Goal: Information Seeking & Learning: Learn about a topic

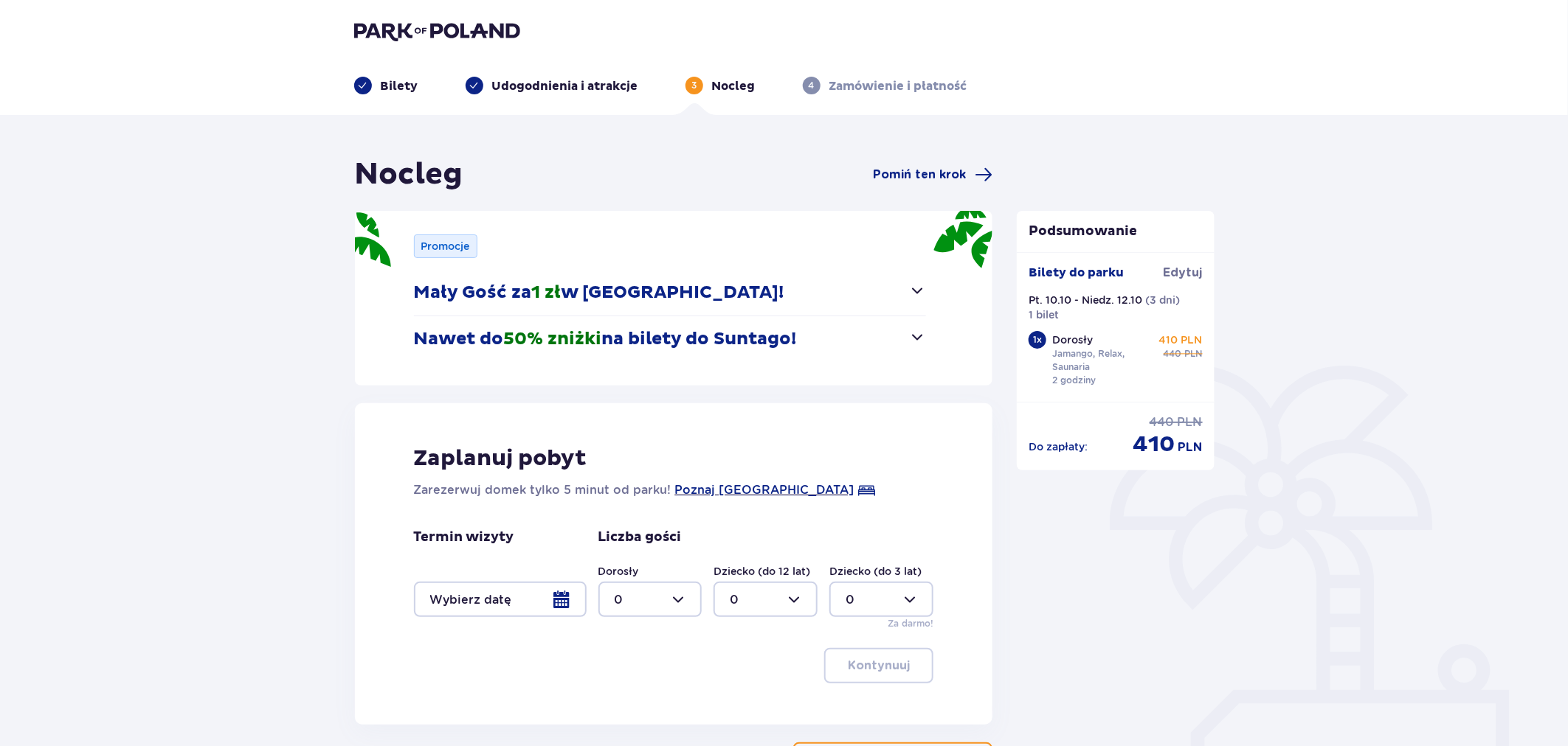
click at [452, 28] on img at bounding box center [437, 31] width 166 height 21
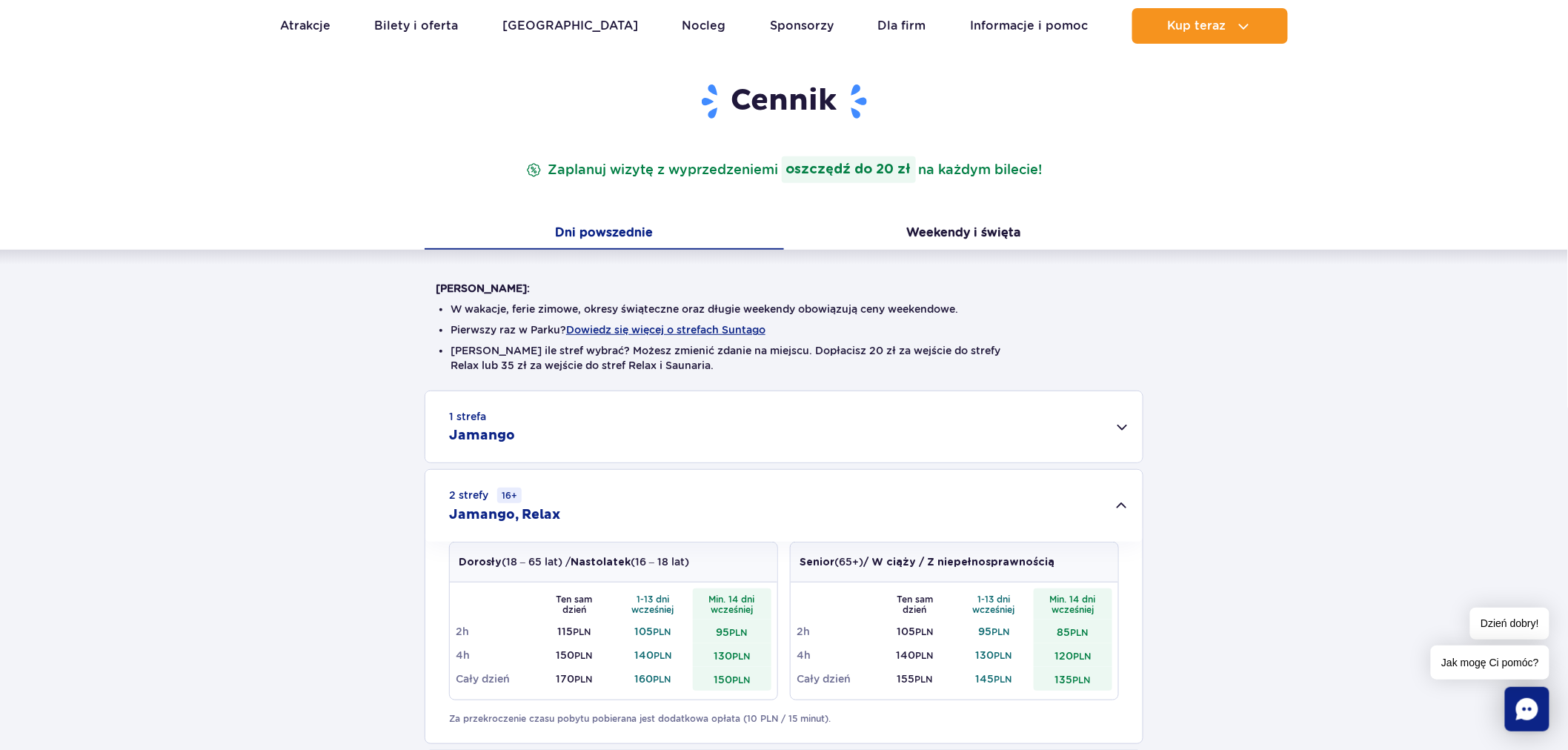
scroll to position [165, 0]
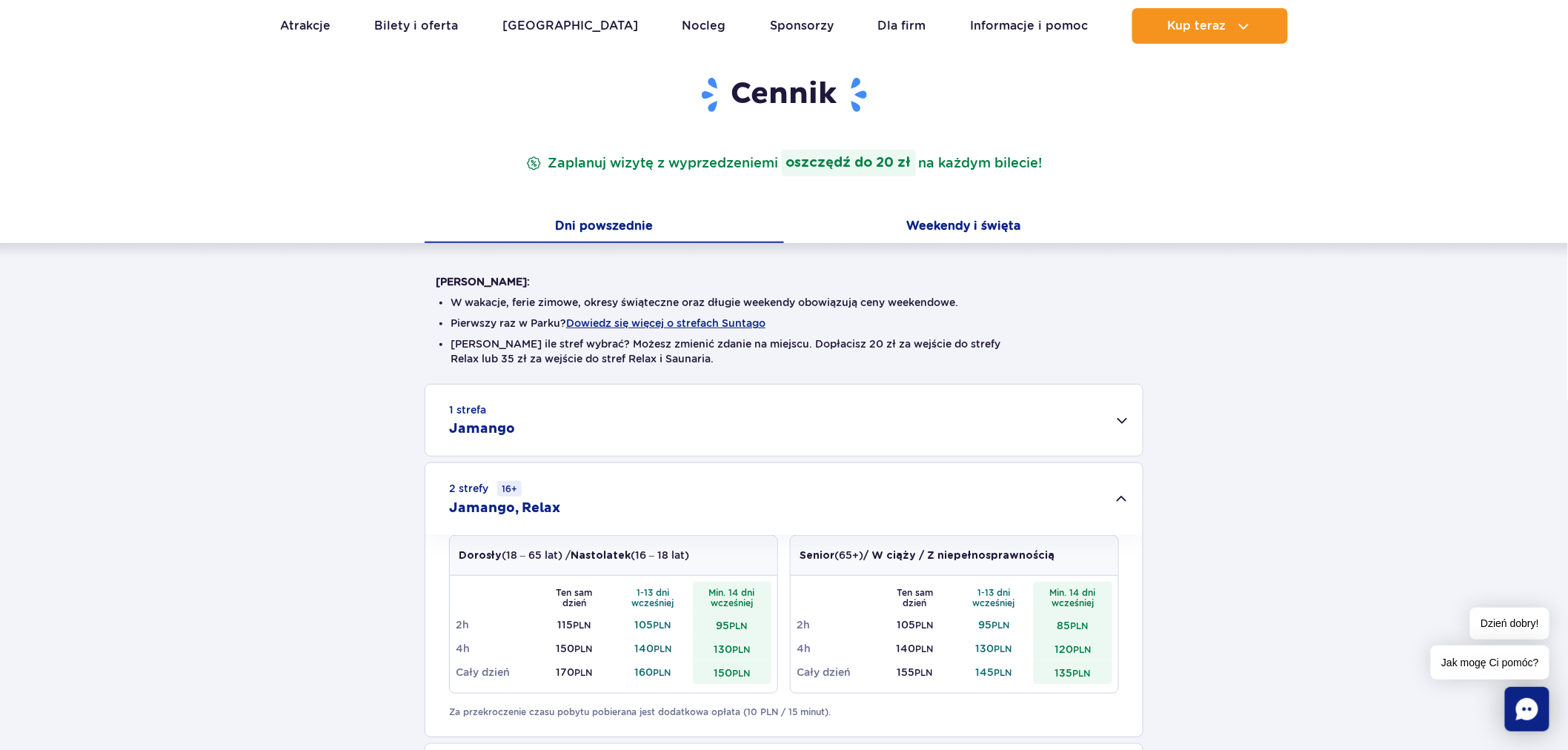
click at [951, 227] on button "Weekendy i święta" at bounding box center [963, 228] width 360 height 31
click at [620, 240] on button "Dni powszednie" at bounding box center [604, 228] width 360 height 31
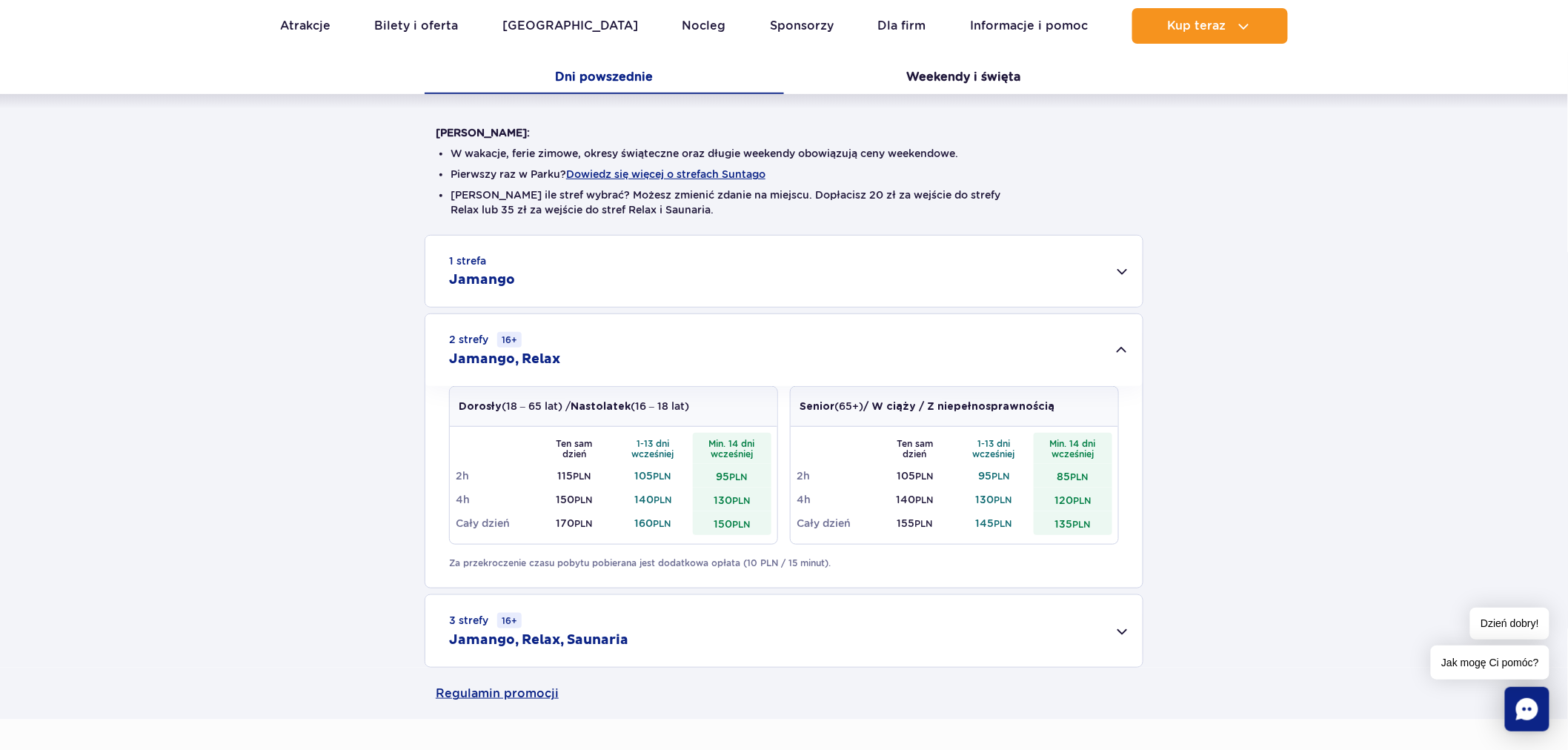
scroll to position [329, 0]
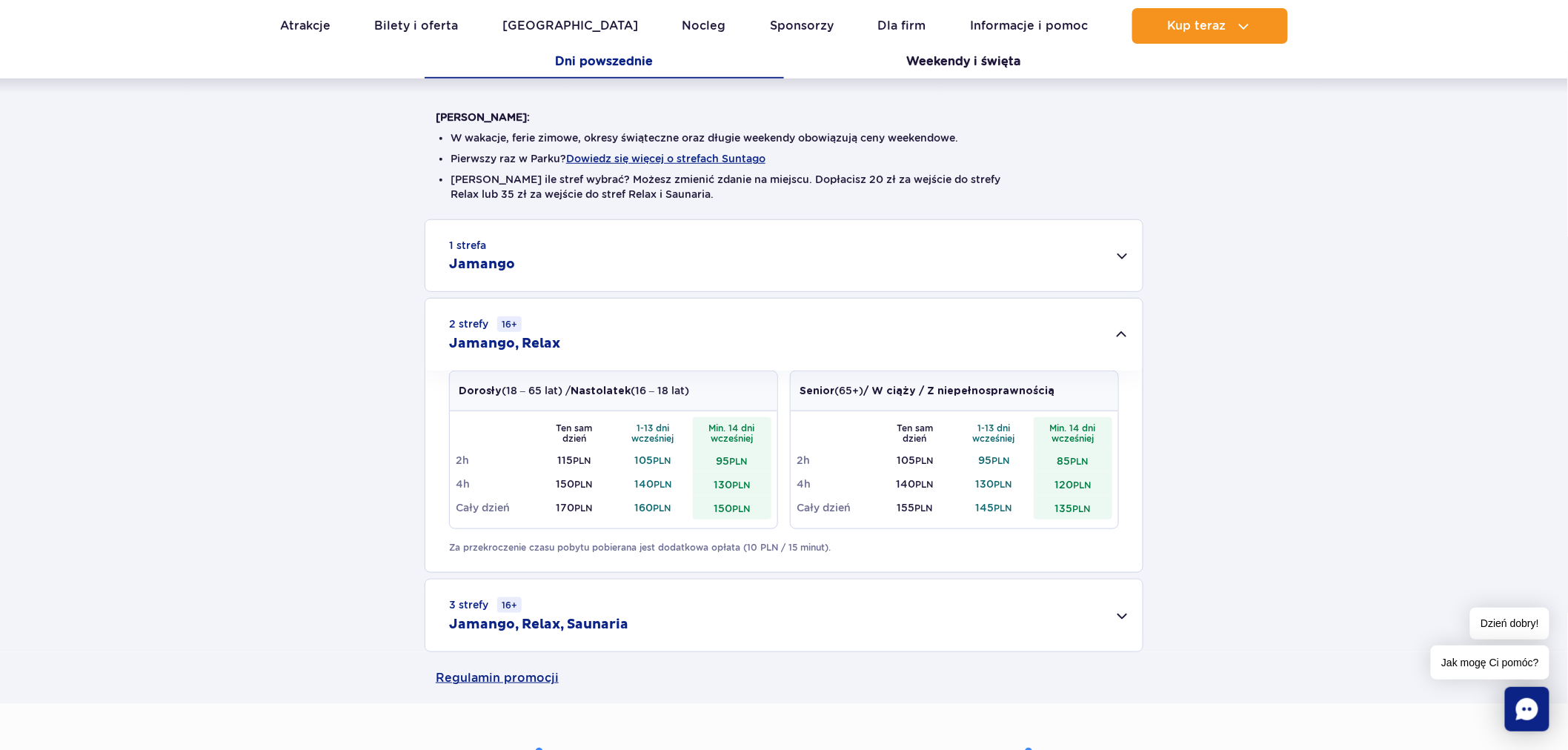
click at [706, 317] on div "2 strefy 16+ Jamango, Relax" at bounding box center [784, 334] width 717 height 72
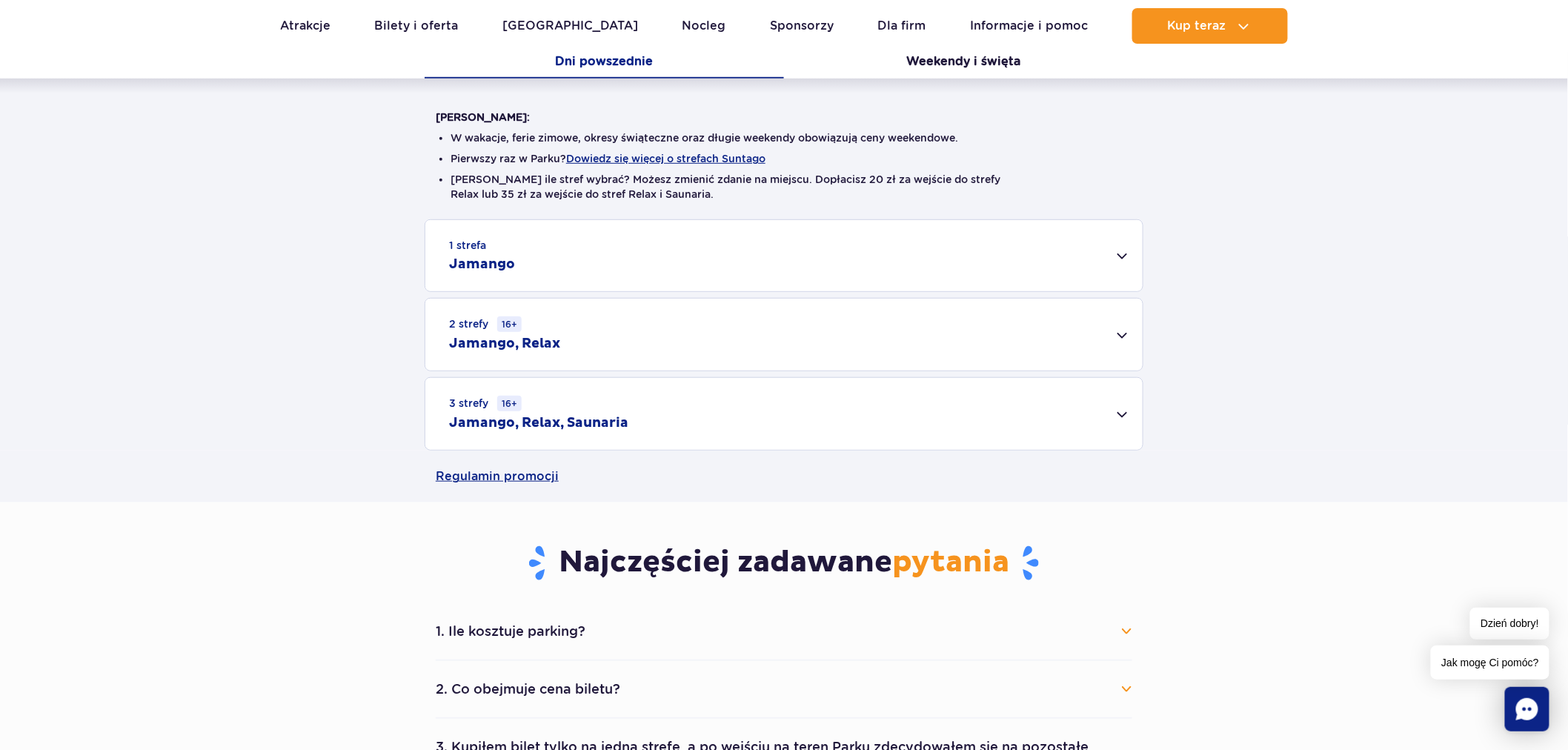
click at [686, 262] on div "1 strefa Jamango" at bounding box center [784, 256] width 717 height 71
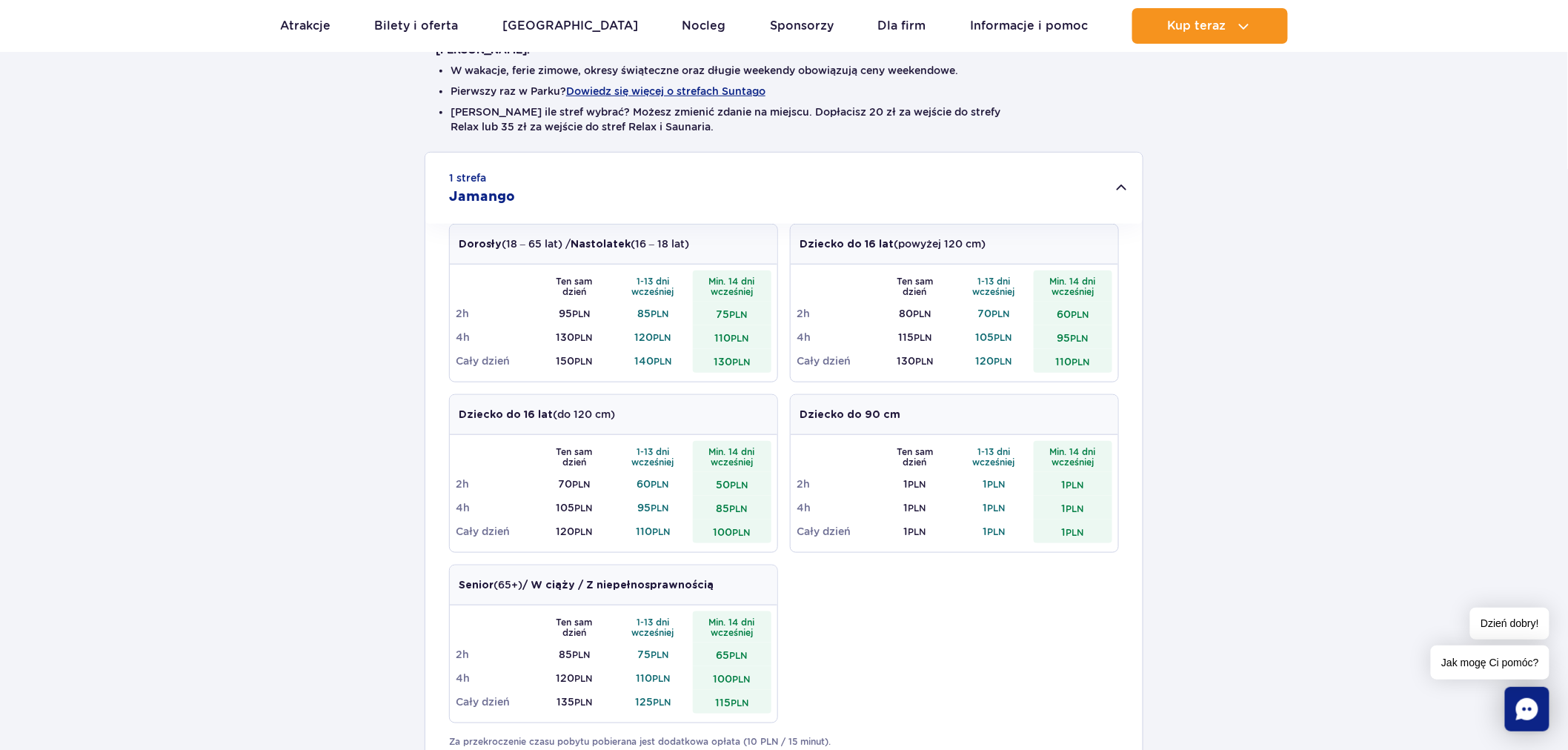
scroll to position [247, 0]
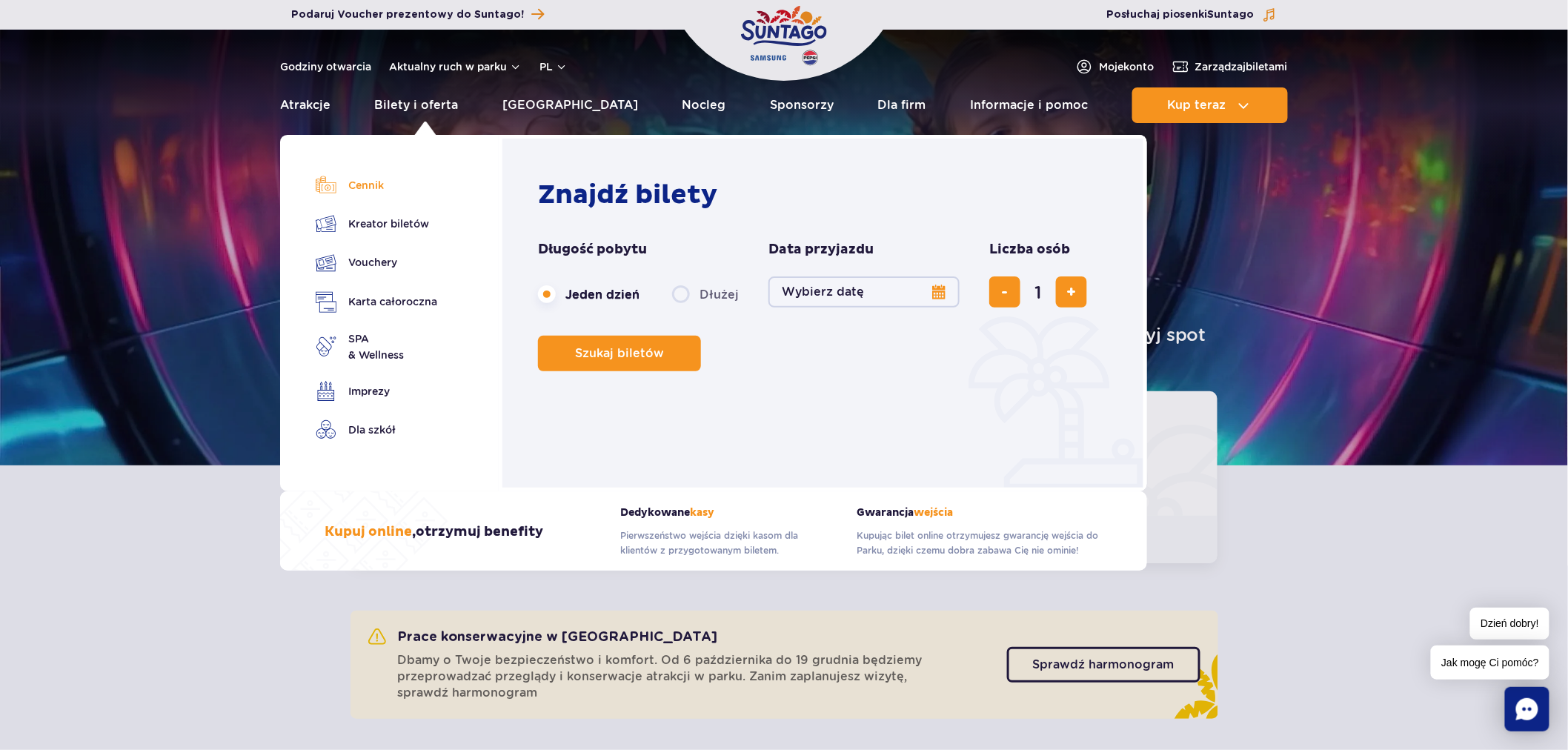
click at [364, 175] on link "Cennik" at bounding box center [376, 185] width 121 height 21
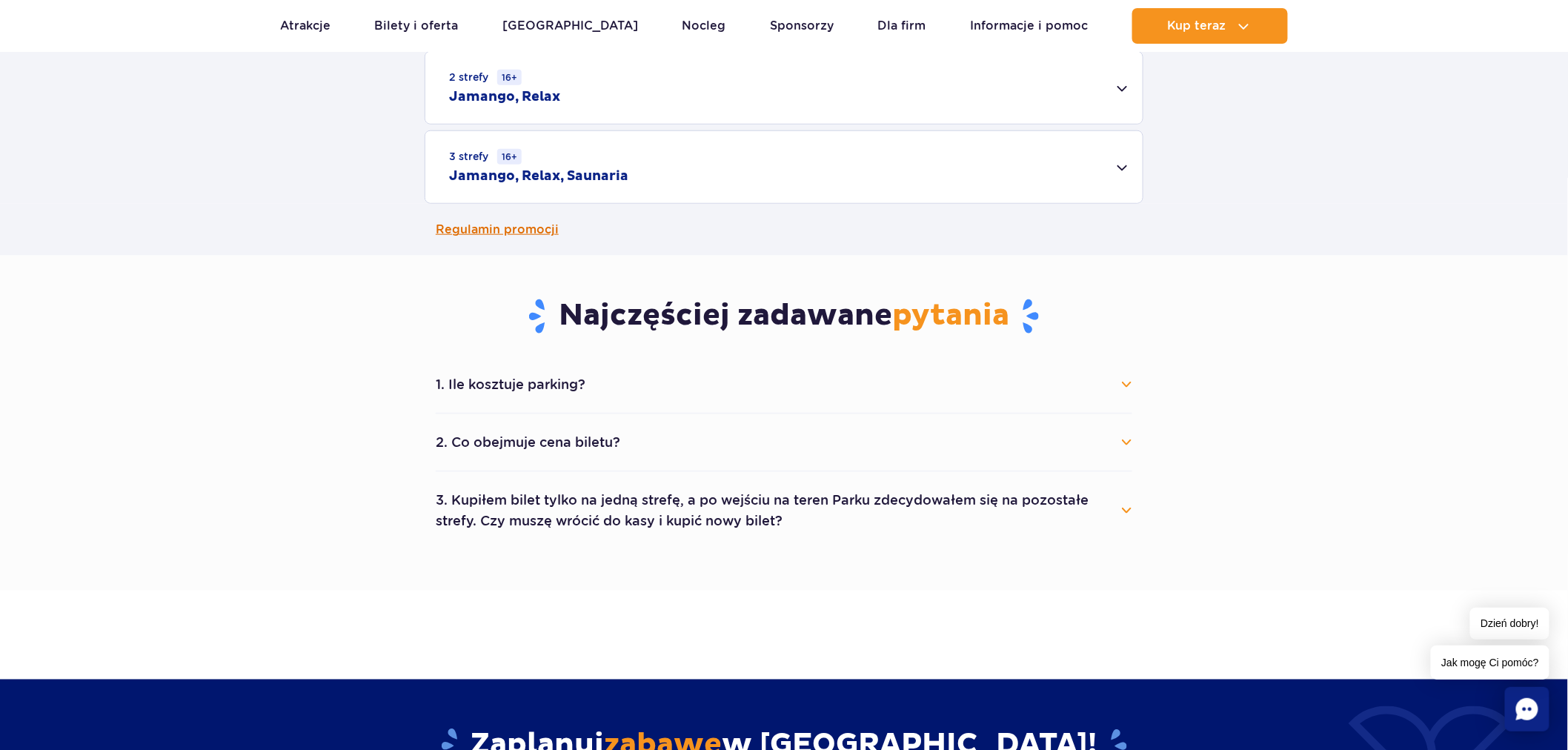
scroll to position [82, 0]
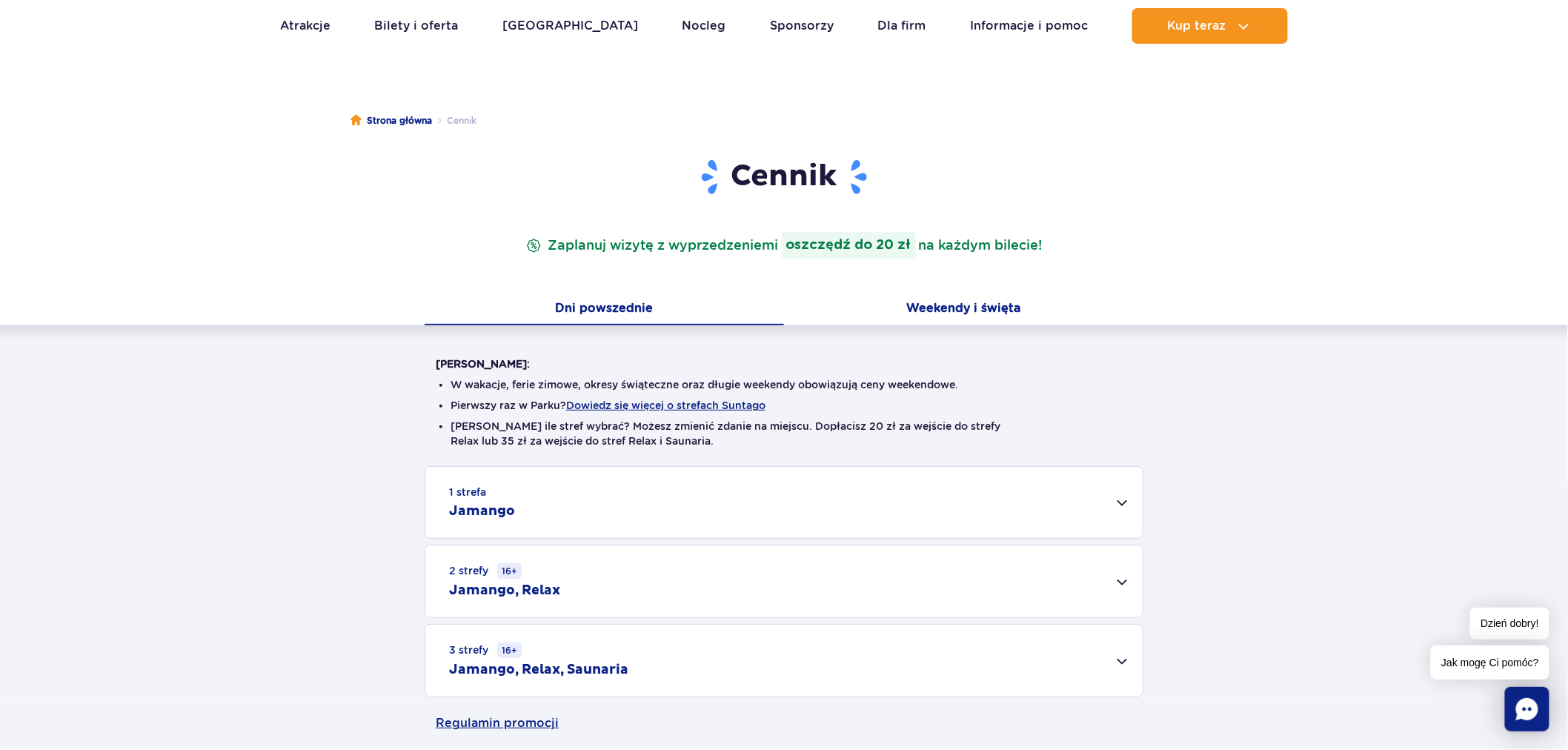
click at [924, 300] on button "Weekendy i święta" at bounding box center [963, 310] width 360 height 31
click at [626, 312] on button "Dni powszednie" at bounding box center [604, 310] width 360 height 31
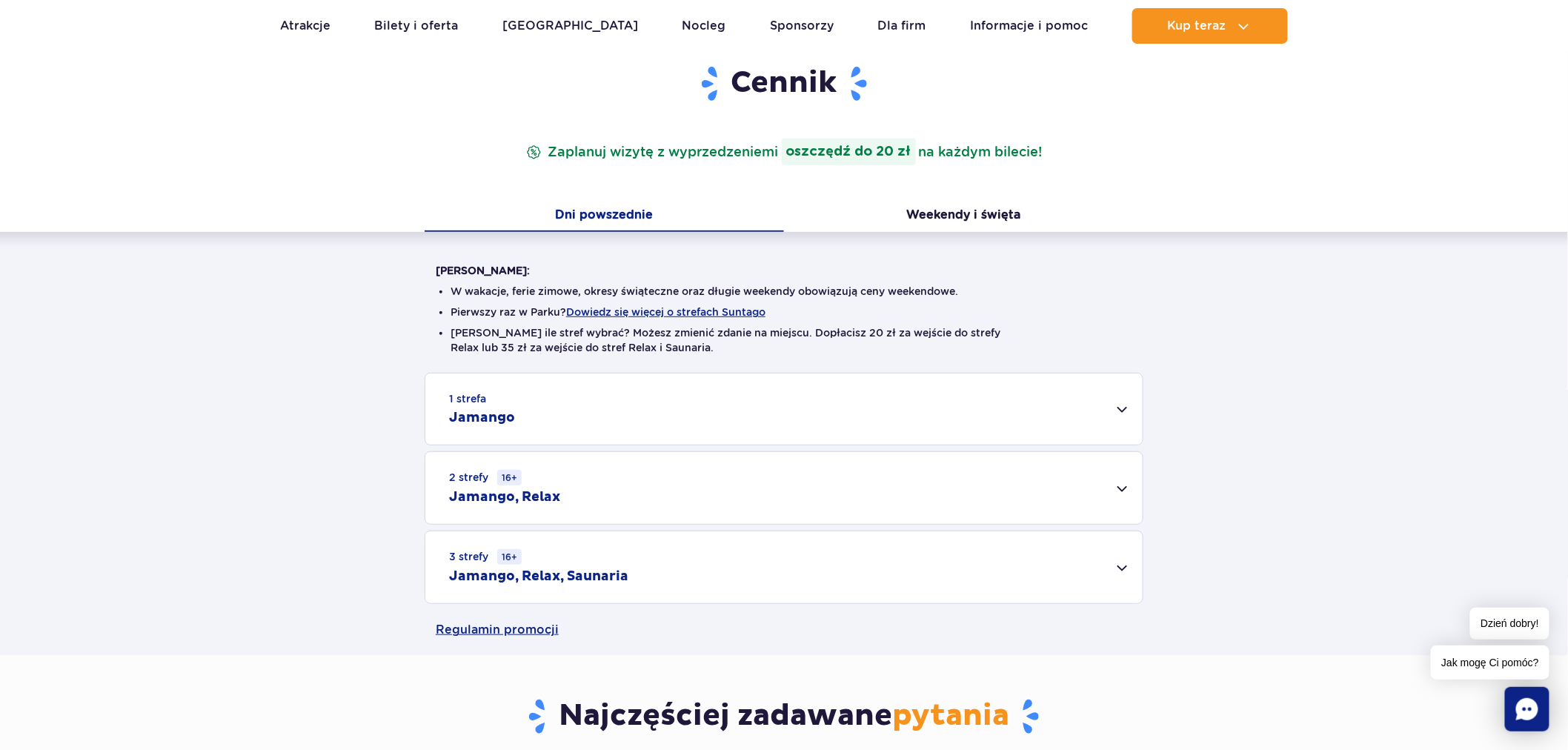
scroll to position [412, 0]
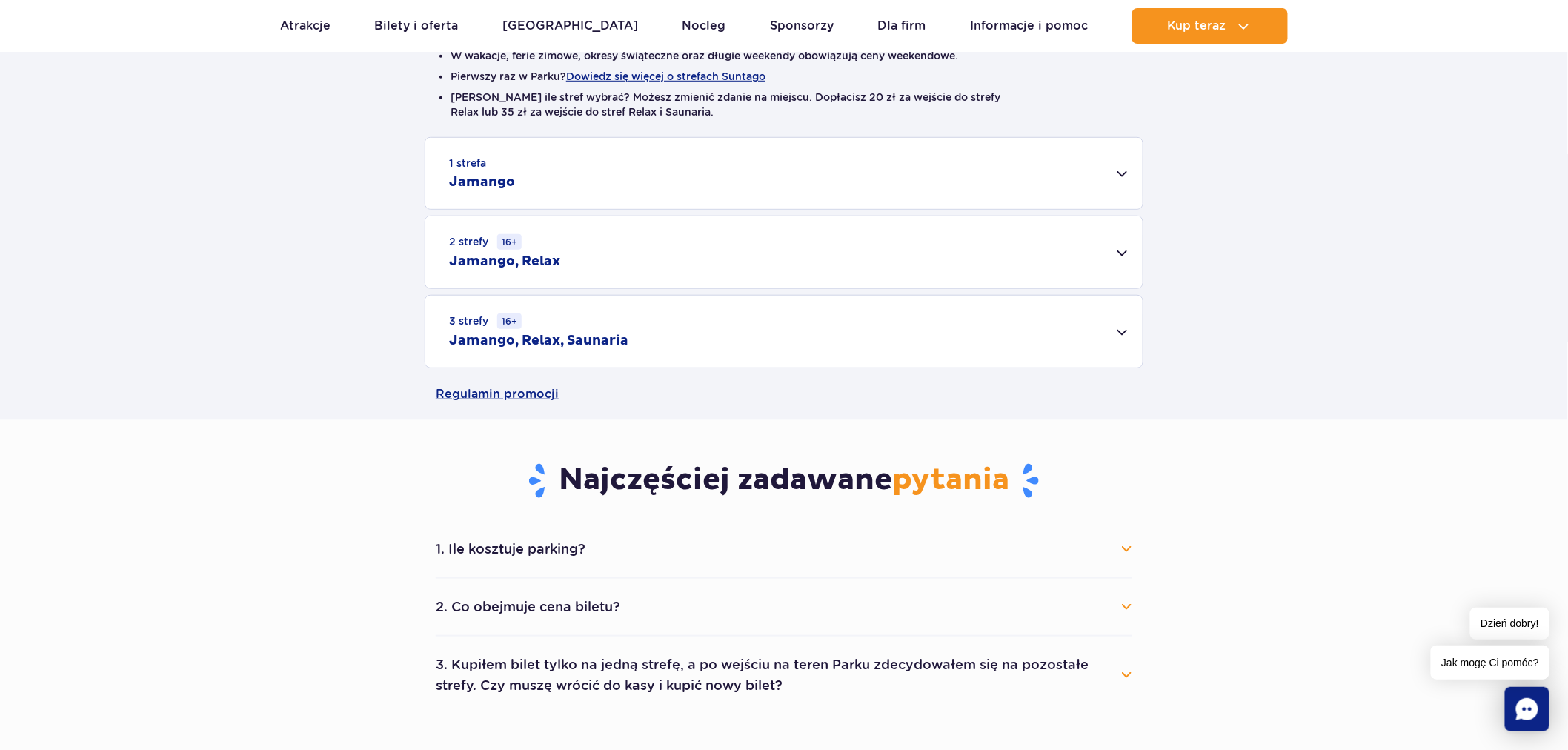
click at [1119, 179] on div "1 strefa Jamango" at bounding box center [784, 173] width 717 height 71
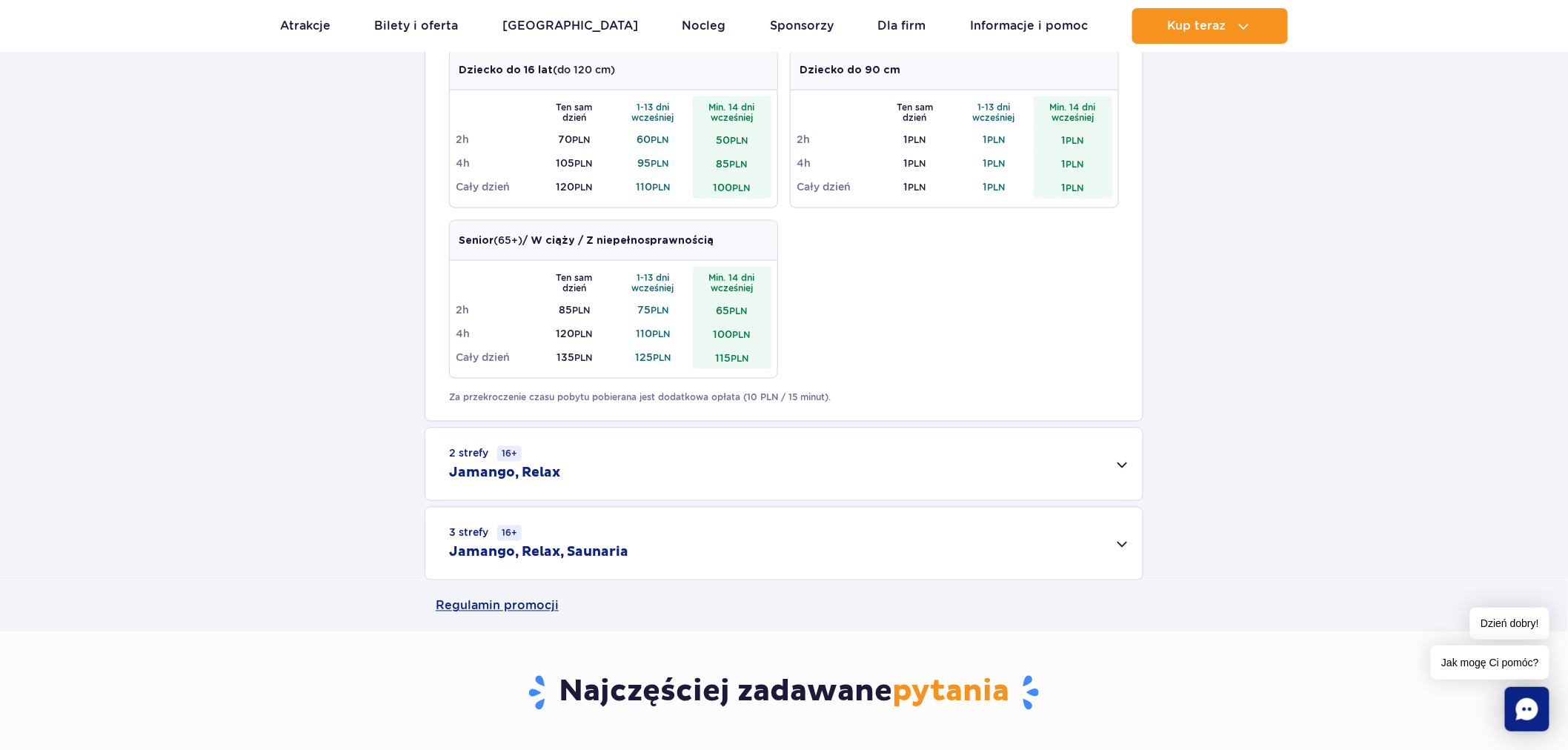
scroll to position [906, 0]
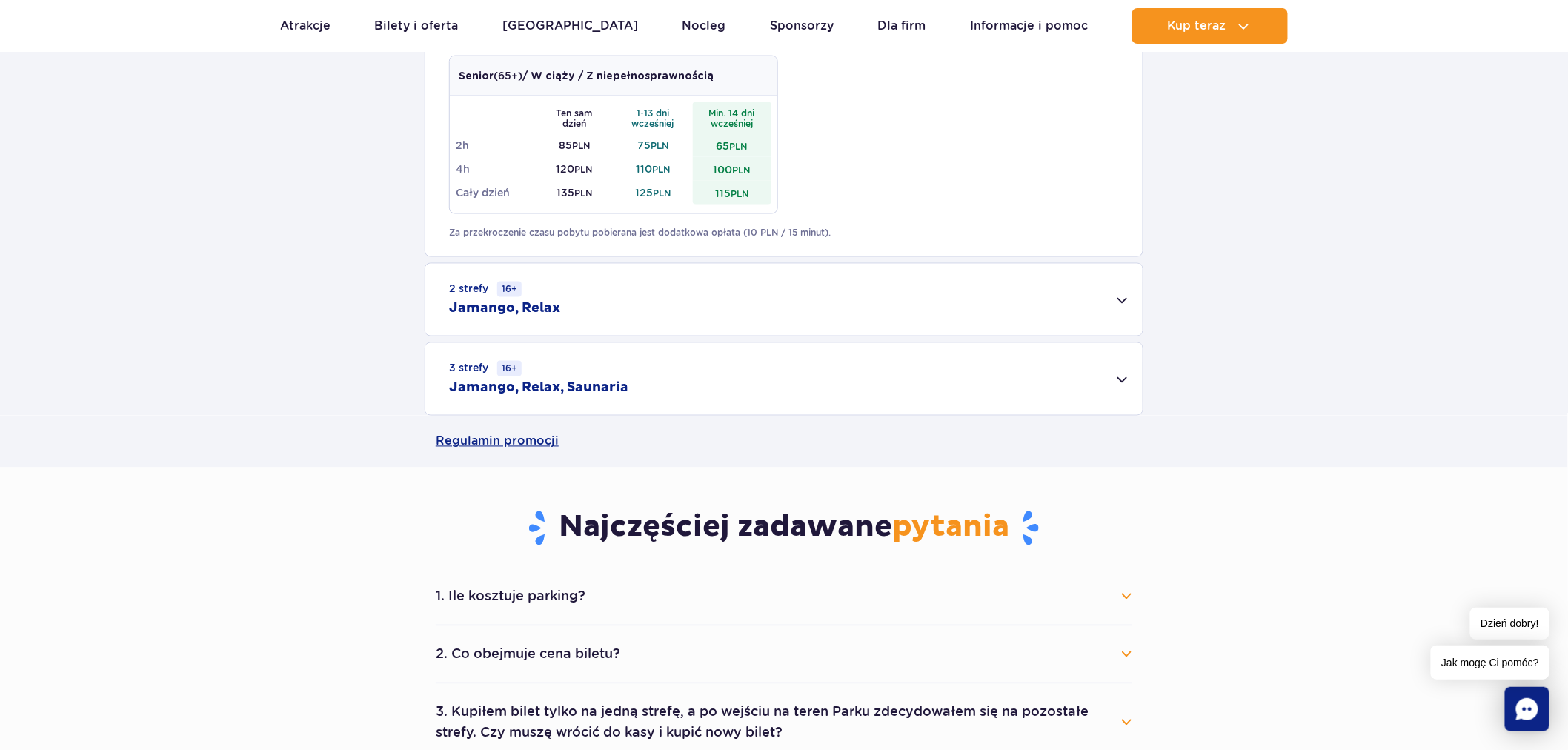
click at [1121, 303] on div "2 strefy 16+ Jamango, Relax" at bounding box center [784, 300] width 717 height 72
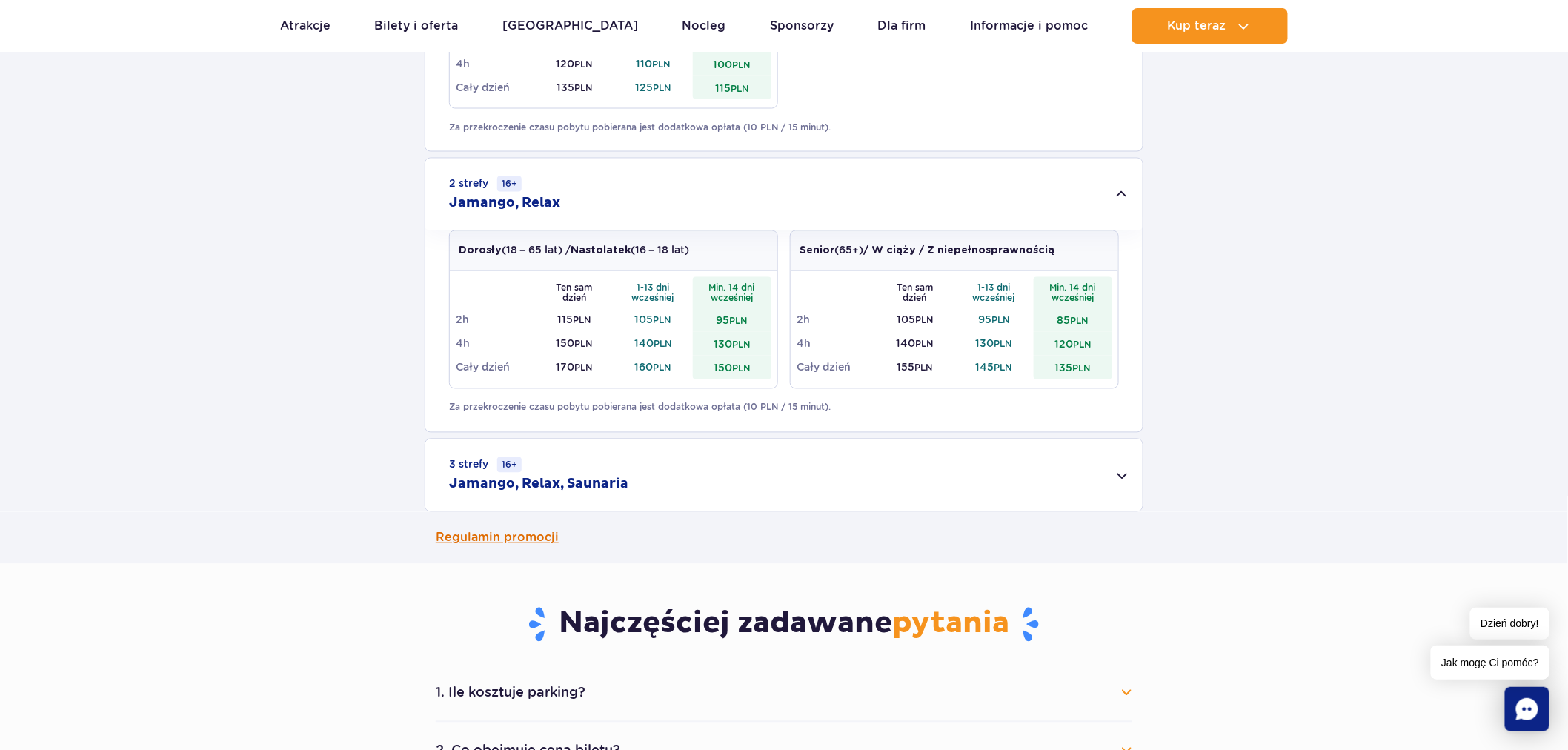
scroll to position [1235, 0]
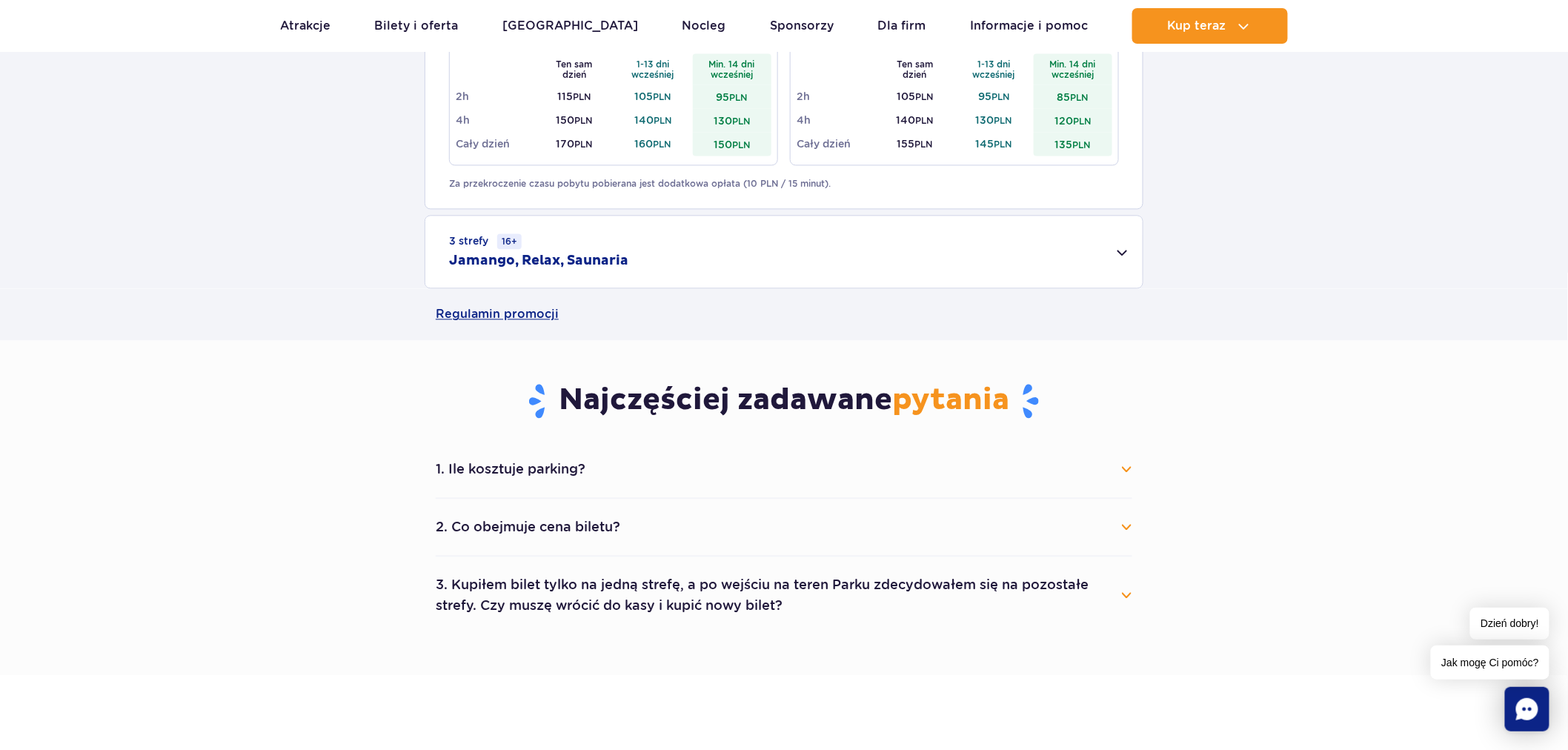
click at [1121, 253] on div "3 strefy 16+ Jamango, Relax, Saunaria" at bounding box center [784, 252] width 717 height 72
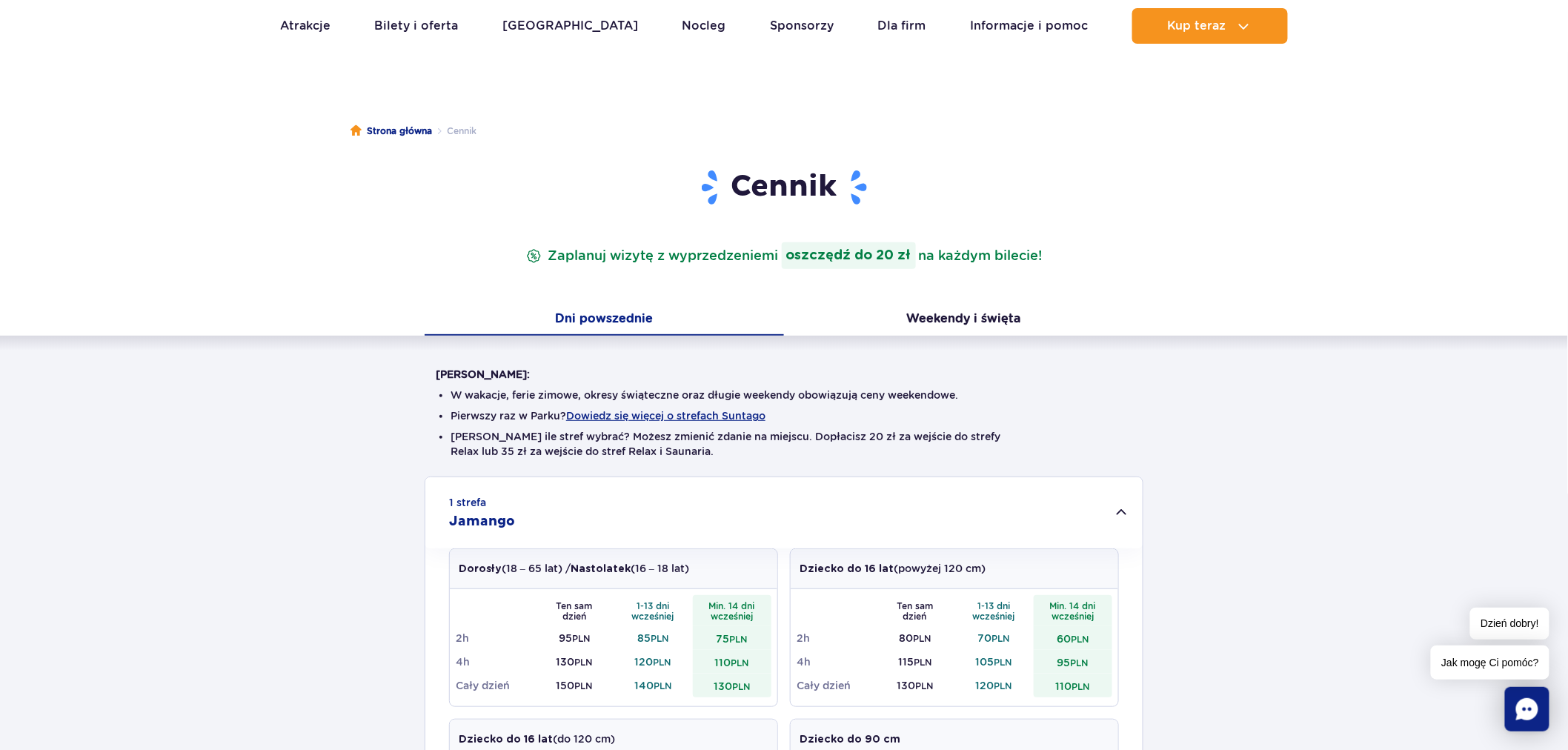
scroll to position [0, 0]
